Goal: Task Accomplishment & Management: Manage account settings

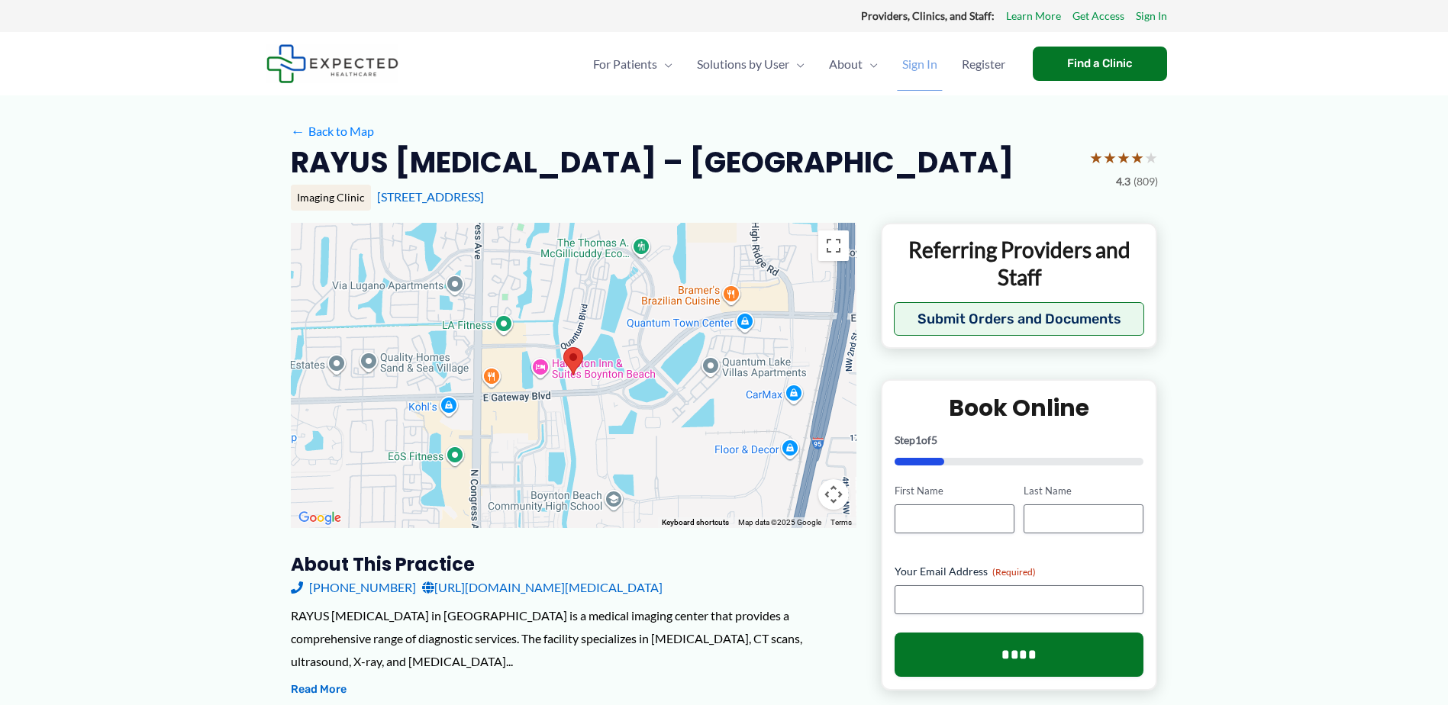
click at [908, 65] on span "Sign In" at bounding box center [919, 63] width 35 height 53
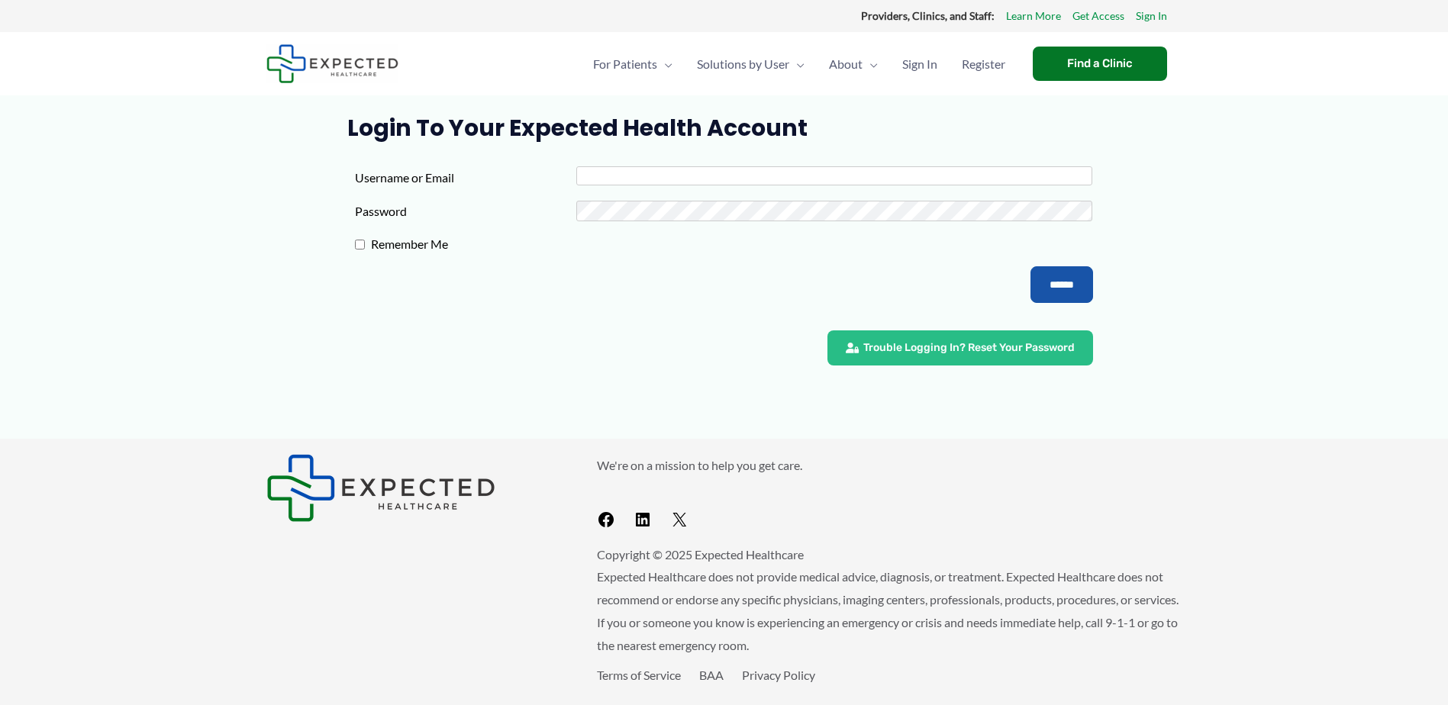
click at [649, 182] on input "Username or Email" at bounding box center [834, 175] width 516 height 19
type input "**********"
click at [1040, 286] on input "******" at bounding box center [1062, 284] width 63 height 37
